Goal: Task Accomplishment & Management: Manage account settings

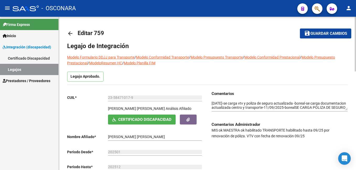
scroll to position [1, 0]
click at [322, 34] on span "Guardar cambios" at bounding box center [329, 33] width 37 height 5
click at [32, 71] on link "Legajos" at bounding box center [29, 69] width 58 height 11
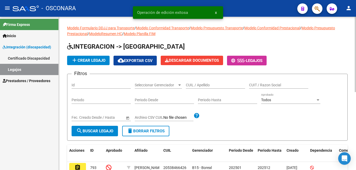
click at [209, 82] on div "CUIL / Apellido" at bounding box center [215, 83] width 59 height 10
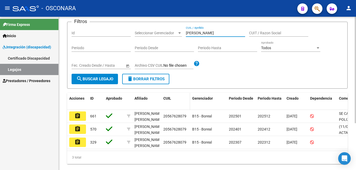
scroll to position [52, 0]
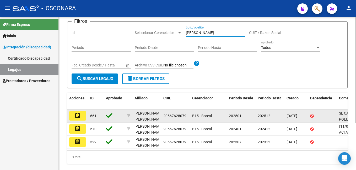
type input "[PERSON_NAME]"
click at [77, 115] on mat-icon "assignment" at bounding box center [77, 116] width 6 height 6
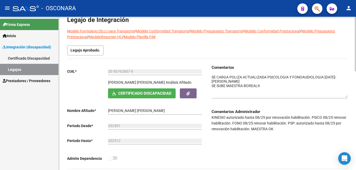
drag, startPoint x: 346, startPoint y: 82, endPoint x: 346, endPoint y: 95, distance: 13.1
click at [346, 95] on textarea at bounding box center [280, 86] width 136 height 23
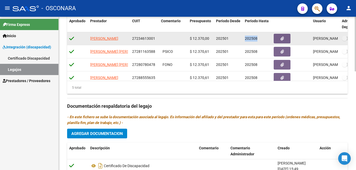
drag, startPoint x: 245, startPoint y: 40, endPoint x: 260, endPoint y: 39, distance: 15.2
click at [260, 39] on div "202508" at bounding box center [257, 39] width 25 height 6
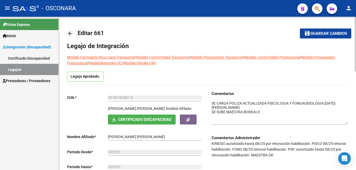
click at [356, 30] on html "menu - OSCONARA person Firma Express Inicio Instructivos Contacto OS Integració…" at bounding box center [178, 85] width 356 height 170
click at [324, 35] on span "Guardar cambios" at bounding box center [329, 33] width 37 height 5
click at [25, 68] on link "Legajos" at bounding box center [29, 69] width 58 height 11
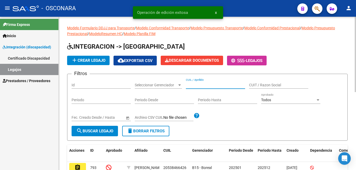
click at [210, 85] on input "CUIL / Apellido" at bounding box center [215, 85] width 59 height 4
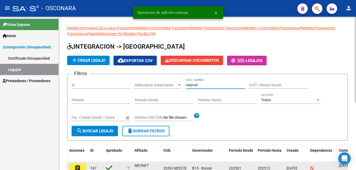
type input "meynet"
click at [79, 166] on mat-icon "assignment" at bounding box center [77, 168] width 6 height 6
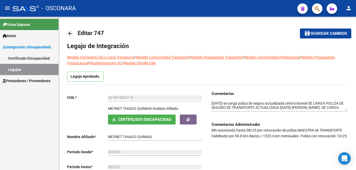
click at [33, 70] on link "Legajos" at bounding box center [29, 69] width 58 height 11
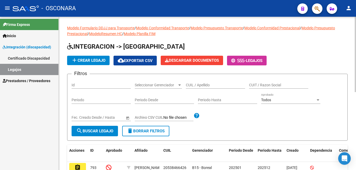
click at [200, 85] on input "CUIL / Apellido" at bounding box center [215, 85] width 59 height 4
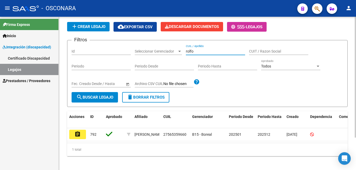
scroll to position [41, 0]
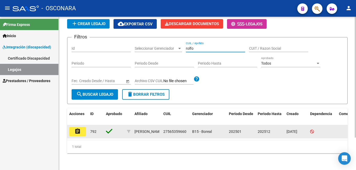
type input "rolfo"
click at [80, 129] on mat-icon "assignment" at bounding box center [77, 132] width 6 height 6
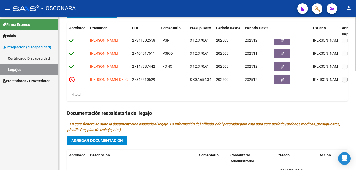
scroll to position [214, 0]
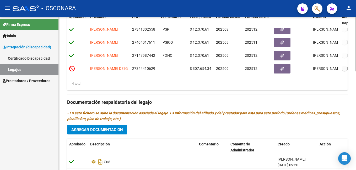
click at [354, 108] on div "arrow_back Editar 792 save Guardar cambios Legajo de Integración Modelo Formula…" at bounding box center [208, 18] width 299 height 431
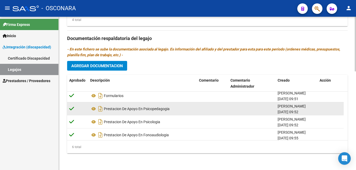
scroll to position [32, 0]
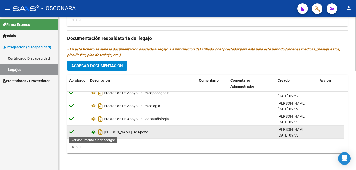
click at [95, 130] on icon at bounding box center [93, 132] width 7 height 6
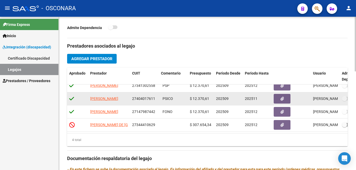
scroll to position [278, 0]
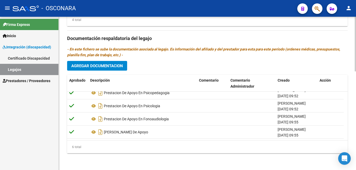
click at [117, 64] on span "Agregar Documentacion" at bounding box center [97, 66] width 52 height 5
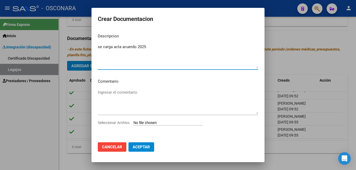
type textarea "se carga acta acuerdo 2025"
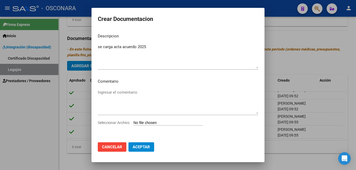
click at [135, 121] on input "Seleccionar Archivo" at bounding box center [167, 123] width 69 height 5
type input "C:\fakepath\ACTA ACUERDO- [PERSON_NAME].pdf"
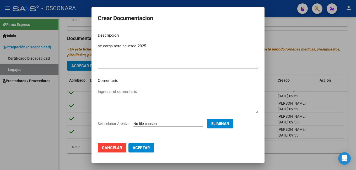
click at [142, 149] on span "Aceptar" at bounding box center [141, 148] width 17 height 5
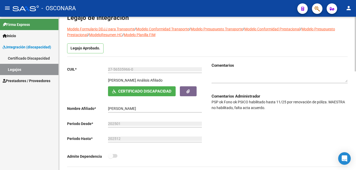
scroll to position [26, 0]
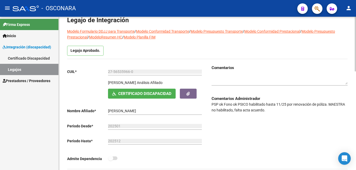
click at [356, 34] on html "menu - OSCONARA person Firma Express Inicio Instructivos Contacto OS Integració…" at bounding box center [178, 85] width 356 height 170
click at [231, 74] on div at bounding box center [280, 78] width 136 height 15
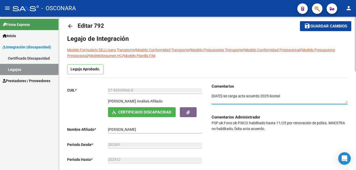
scroll to position [0, 0]
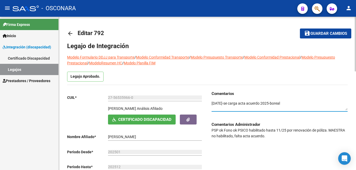
type textarea "[DATE]-se carga acta acuerdo 2025-boreal"
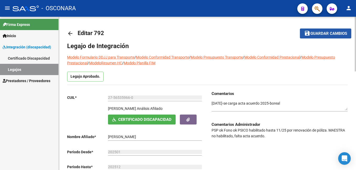
click at [327, 36] on button "save Guardar cambios" at bounding box center [325, 34] width 51 height 10
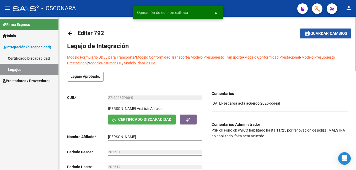
click at [327, 36] on button "save Guardar cambios" at bounding box center [325, 34] width 51 height 10
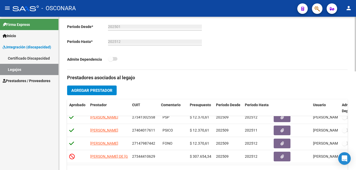
click at [356, 67] on html "menu - OSCONARA person Firma Express Inicio Instructivos Contacto OS Integració…" at bounding box center [178, 85] width 356 height 170
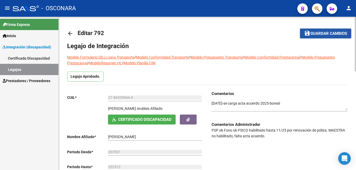
click at [325, 29] on button "save Guardar cambios" at bounding box center [325, 34] width 51 height 10
drag, startPoint x: 329, startPoint y: 128, endPoint x: 332, endPoint y: 136, distance: 8.2
click at [332, 136] on p "PSP ok Fono ok PSICO habilitado hasta 11/25 por renovación de póliza. MAESTRA n…" at bounding box center [280, 134] width 136 height 12
copy p "MAESTRA no habilitado, falta acta acuerdo."
click at [325, 34] on span "Guardar cambios" at bounding box center [329, 33] width 37 height 5
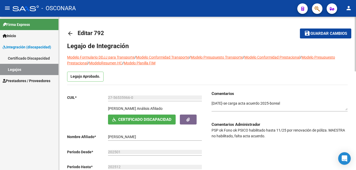
click at [338, 31] on span "Guardar cambios" at bounding box center [329, 33] width 37 height 5
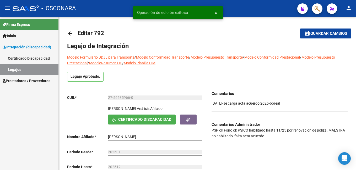
click at [18, 70] on link "Legajos" at bounding box center [29, 69] width 58 height 11
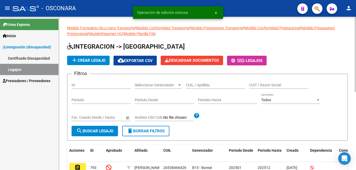
click at [204, 84] on input "CUIL / Apellido" at bounding box center [215, 85] width 59 height 4
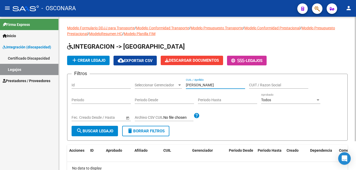
drag, startPoint x: 207, startPoint y: 83, endPoint x: 198, endPoint y: 86, distance: 9.0
click at [198, 86] on input "[PERSON_NAME]" at bounding box center [215, 85] width 59 height 4
type input "[PERSON_NAME]"
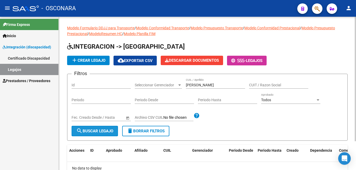
click at [84, 131] on span "search Buscar Legajo" at bounding box center [94, 131] width 37 height 5
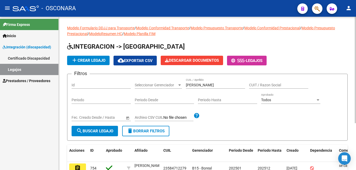
scroll to position [26, 0]
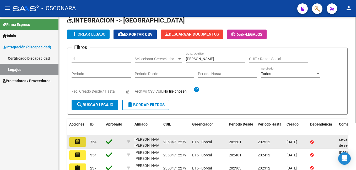
click at [75, 143] on mat-icon "assignment" at bounding box center [77, 142] width 6 height 6
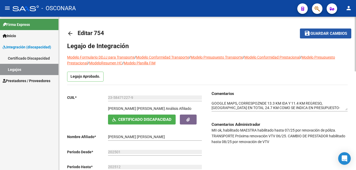
click at [313, 30] on button "save Guardar cambios" at bounding box center [325, 34] width 51 height 10
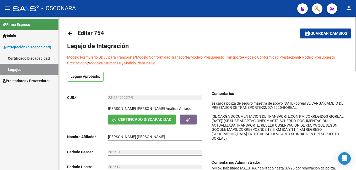
drag, startPoint x: 347, startPoint y: 109, endPoint x: 348, endPoint y: 147, distance: 37.8
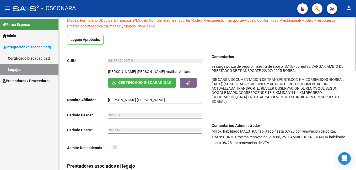
scroll to position [47, 0]
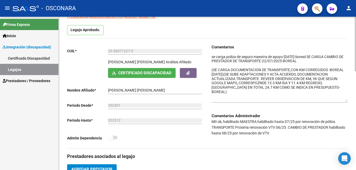
click at [356, 42] on html "menu - OSCONARA person Firma Express Inicio Instructivos Contacto OS Integració…" at bounding box center [178, 85] width 356 height 170
click at [29, 71] on link "Legajos" at bounding box center [29, 69] width 58 height 11
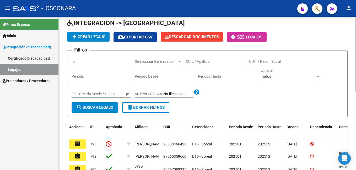
scroll to position [47, 0]
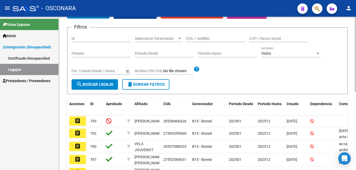
click at [208, 63] on div "Filtros Id Seleccionar Gerenciador Seleccionar Gerenciador CUIL / Apellido CUIT…" at bounding box center [208, 56] width 272 height 48
click at [210, 37] on input "CUIL / Apellido" at bounding box center [215, 38] width 59 height 4
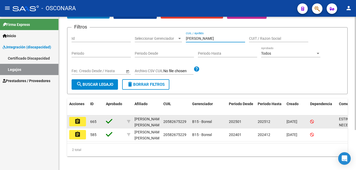
type input "[PERSON_NAME]"
click at [79, 122] on mat-icon "assignment" at bounding box center [77, 122] width 6 height 6
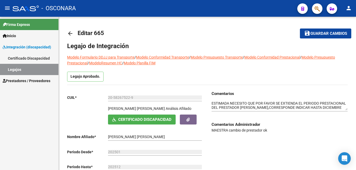
click at [41, 69] on link "Legajos" at bounding box center [29, 69] width 58 height 11
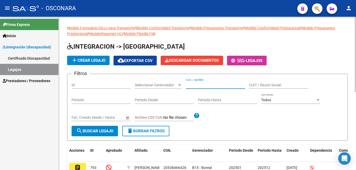
click at [217, 83] on input "CUIL / Apellido" at bounding box center [215, 85] width 59 height 4
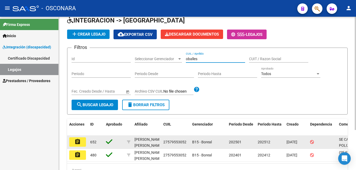
type input "oballes"
click at [77, 141] on mat-icon "assignment" at bounding box center [77, 142] width 6 height 6
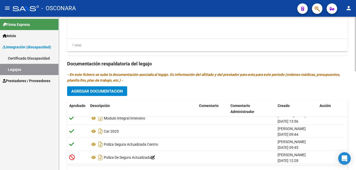
scroll to position [173, 0]
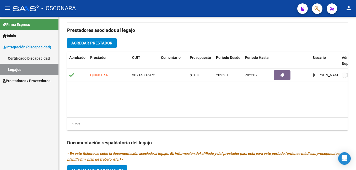
click at [42, 71] on link "Legajos" at bounding box center [29, 69] width 58 height 11
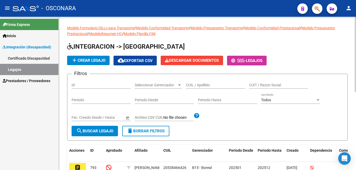
click at [205, 83] on input "CUIL / Apellido" at bounding box center [215, 85] width 59 height 4
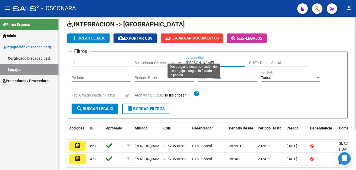
scroll to position [52, 0]
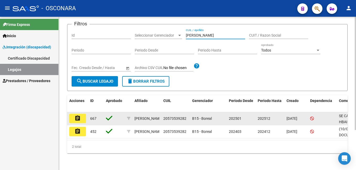
type input "[PERSON_NAME]"
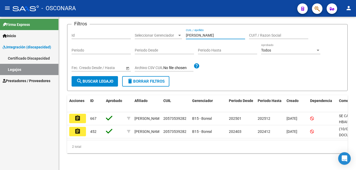
click at [77, 116] on mat-icon "assignment" at bounding box center [77, 118] width 6 height 6
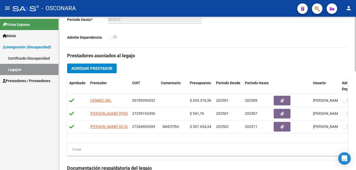
scroll to position [168, 0]
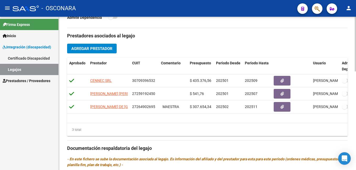
click at [351, 85] on div "arrow_back Editar 667 save Guardar cambios Legajo de Integración Modelo Formula…" at bounding box center [208, 64] width 299 height 431
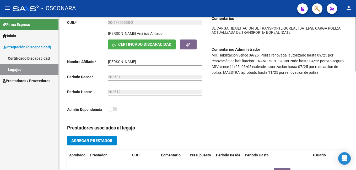
scroll to position [117, 0]
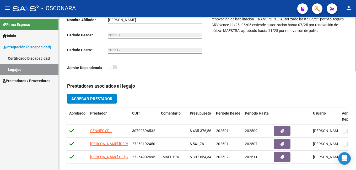
click at [347, 63] on div "arrow_back Editar 667 save Guardar cambios Legajo de Integración Modelo Formula…" at bounding box center [208, 115] width 299 height 431
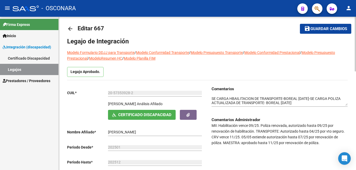
scroll to position [0, 0]
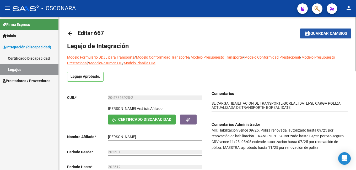
click at [325, 34] on span "Guardar cambios" at bounding box center [329, 33] width 37 height 5
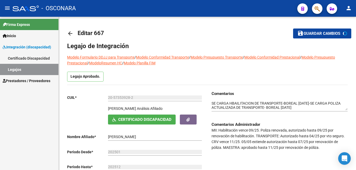
click at [40, 71] on link "Legajos" at bounding box center [29, 69] width 58 height 11
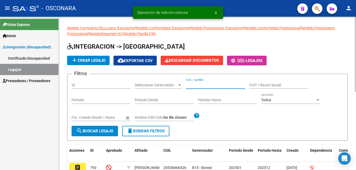
click at [192, 87] on input "CUIL / Apellido" at bounding box center [215, 85] width 59 height 4
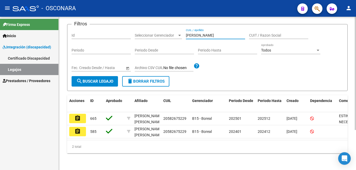
scroll to position [52, 0]
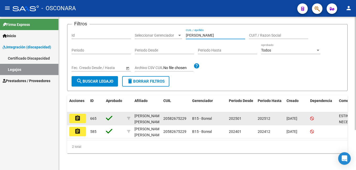
type input "[PERSON_NAME]"
click at [81, 117] on mat-icon "assignment" at bounding box center [77, 118] width 6 height 6
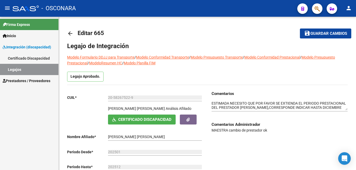
click at [29, 70] on link "Legajos" at bounding box center [29, 69] width 58 height 11
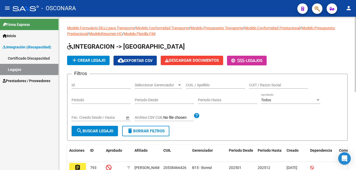
click at [212, 88] on div "CUIL / Apellido" at bounding box center [215, 83] width 59 height 10
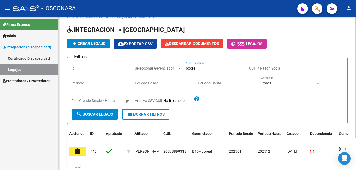
scroll to position [41, 0]
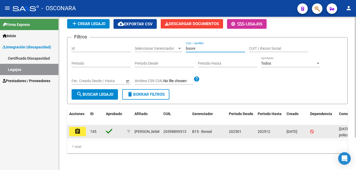
type input "boore"
click at [77, 129] on mat-icon "assignment" at bounding box center [77, 132] width 6 height 6
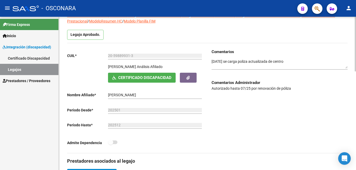
scroll to position [16, 0]
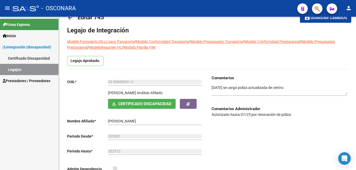
click at [38, 68] on link "Legajos" at bounding box center [29, 69] width 58 height 11
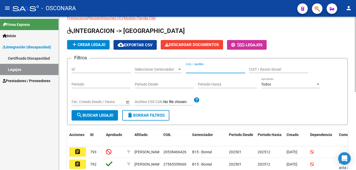
click at [195, 72] on input "CUIL / Apellido" at bounding box center [215, 69] width 59 height 4
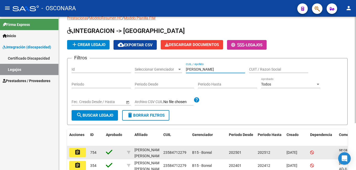
type input "[PERSON_NAME]"
click at [83, 154] on button "assignment" at bounding box center [77, 152] width 17 height 9
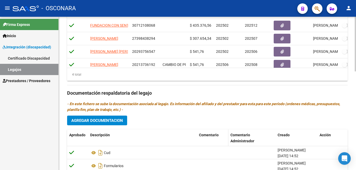
scroll to position [262, 0]
